Goal: Information Seeking & Learning: Learn about a topic

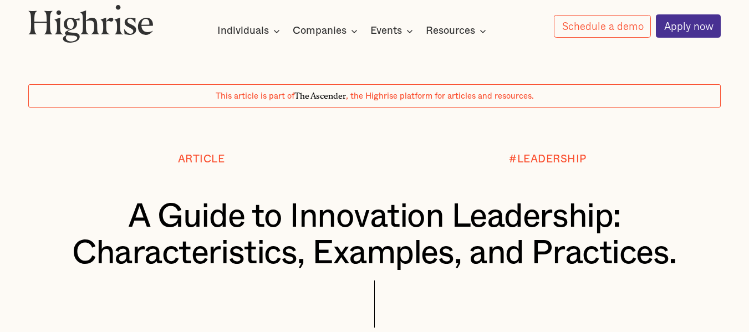
scroll to position [111, 0]
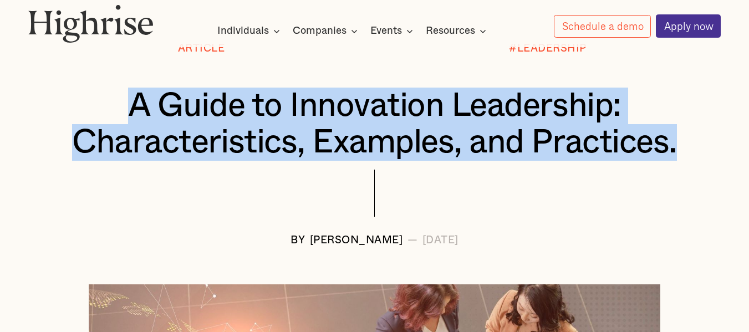
drag, startPoint x: 128, startPoint y: 105, endPoint x: 683, endPoint y: 146, distance: 556.3
click at [683, 146] on h1 "A Guide to Innovation Leadership: Characteristics, Examples, and Practices." at bounding box center [374, 124] width 635 height 73
copy h1 "A Guide to Innovation Leadership: Characteristics, Examples, and Practices."
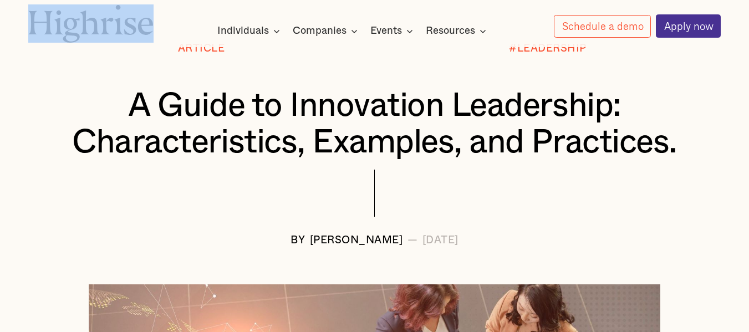
drag, startPoint x: 20, startPoint y: 23, endPoint x: 119, endPoint y: 24, distance: 99.2
click at [159, 27] on div "How It Works Individuals Programs 1 Highrise Leader A 6-month program to grow l…" at bounding box center [374, 20] width 749 height 33
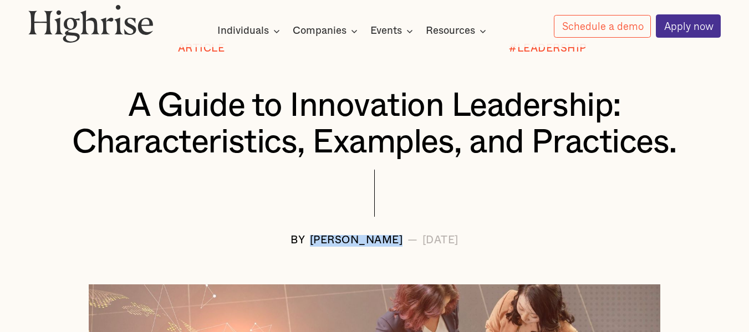
drag, startPoint x: 269, startPoint y: 241, endPoint x: 368, endPoint y: 244, distance: 99.3
click at [368, 244] on div "BY [PERSON_NAME] — [DATE]" at bounding box center [374, 241] width 693 height 12
copy div "[PERSON_NAME]"
drag, startPoint x: 386, startPoint y: 241, endPoint x: 501, endPoint y: 246, distance: 114.8
click at [501, 246] on div "BY [PERSON_NAME] — [DATE]" at bounding box center [374, 241] width 693 height 12
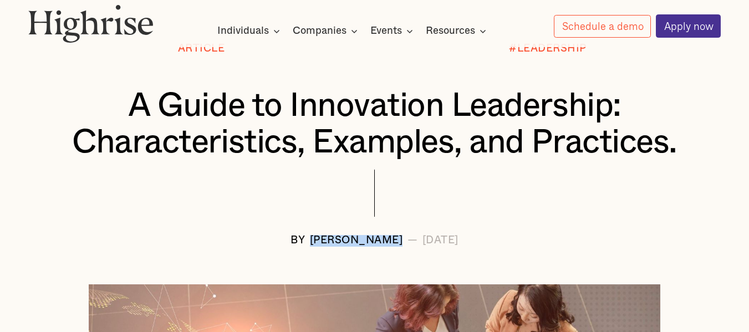
copy div "[DATE]"
